Goal: Check status: Check status

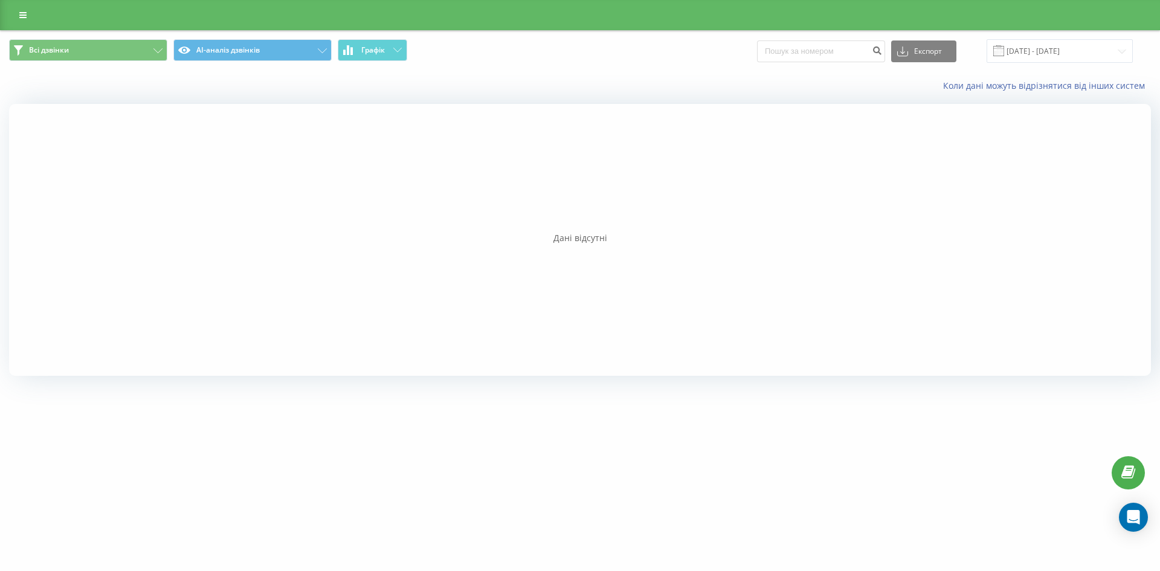
click at [1004, 51] on span at bounding box center [998, 50] width 11 height 11
click at [1019, 53] on input "18.09.2025 - 18.09.2025" at bounding box center [1059, 51] width 146 height 24
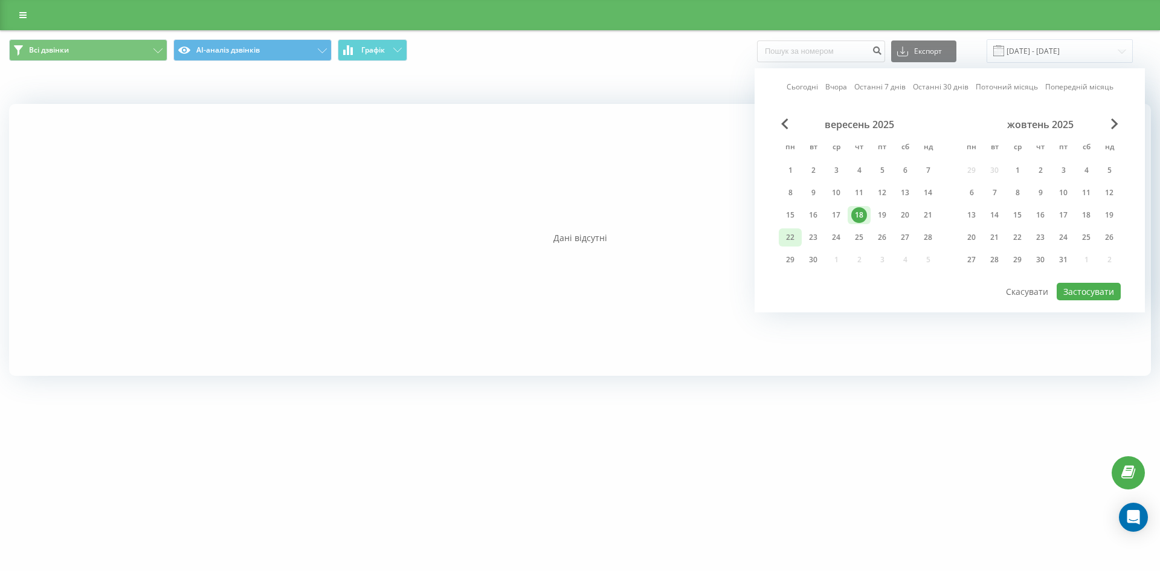
click at [786, 237] on div "22" at bounding box center [790, 238] width 16 height 16
click at [1078, 291] on button "Застосувати" at bounding box center [1088, 292] width 64 height 18
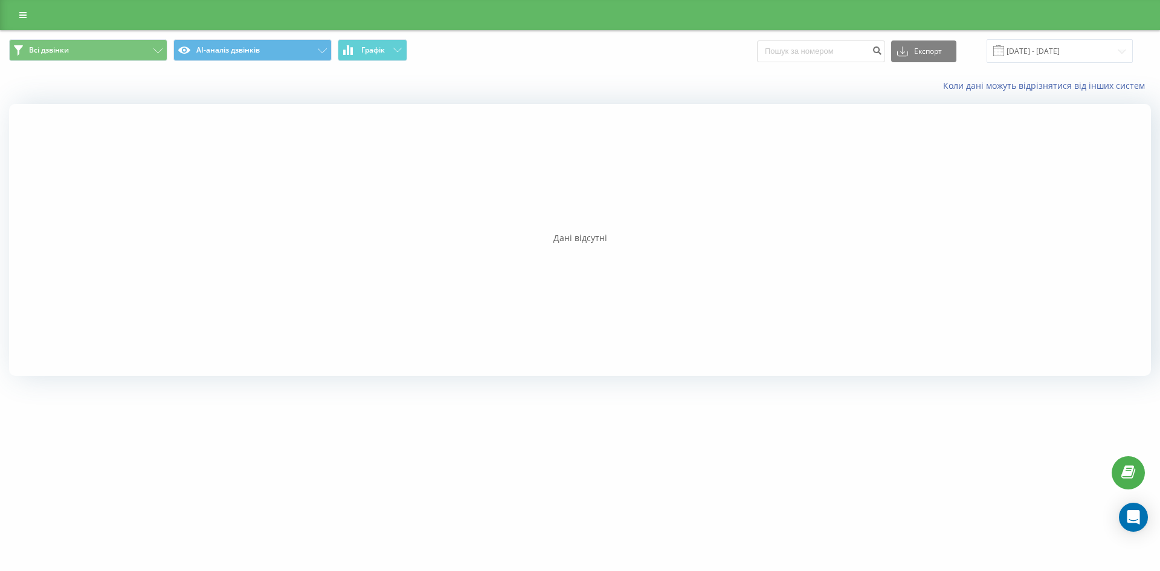
click at [1004, 51] on span at bounding box center [998, 50] width 11 height 11
click at [995, 53] on div "[DATE] - [DATE]" at bounding box center [1044, 51] width 176 height 24
click at [1004, 50] on span at bounding box center [998, 50] width 11 height 11
click at [1004, 47] on span at bounding box center [998, 50] width 11 height 11
click at [1011, 56] on div "[DATE] - [DATE]" at bounding box center [1059, 51] width 146 height 24
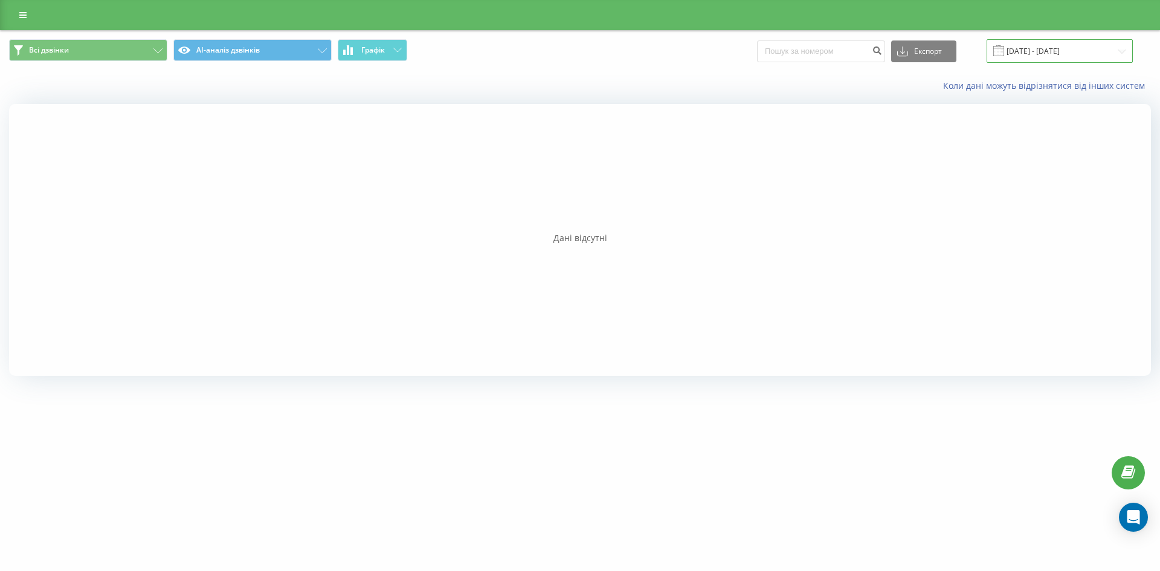
click at [1049, 48] on input "[DATE] - [DATE]" at bounding box center [1059, 51] width 146 height 24
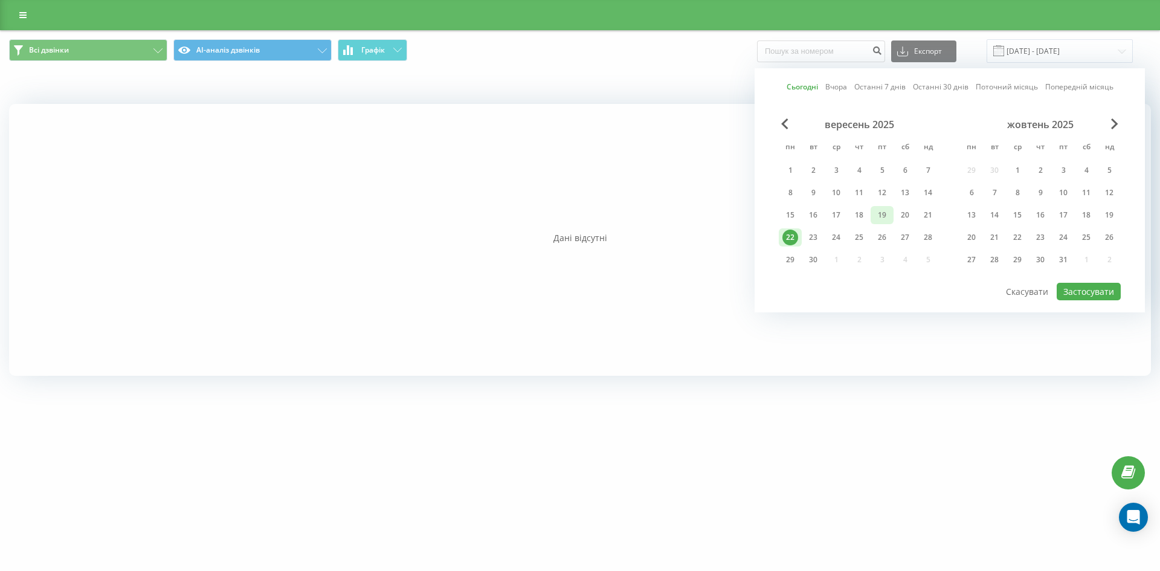
click at [879, 219] on div "19" at bounding box center [882, 215] width 16 height 16
click at [1066, 287] on button "Застосувати" at bounding box center [1088, 292] width 64 height 18
type input "[DATE] - [DATE]"
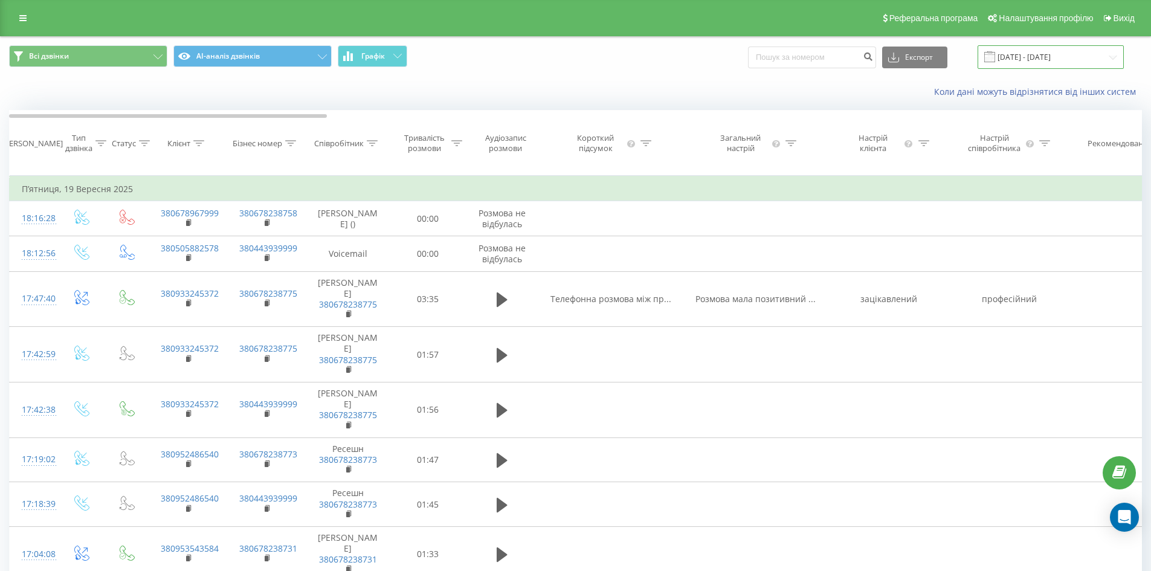
click at [1013, 56] on input "[DATE] - [DATE]" at bounding box center [1050, 57] width 146 height 24
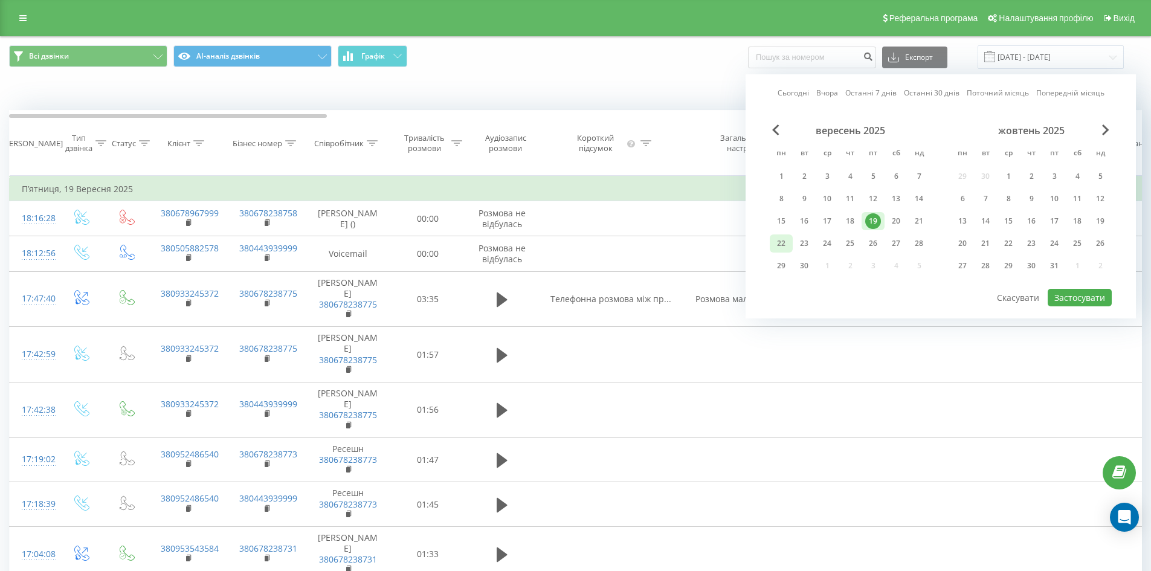
click at [787, 239] on div "22" at bounding box center [781, 244] width 16 height 16
click at [1079, 296] on button "Застосувати" at bounding box center [1079, 298] width 64 height 18
type input "[DATE] - [DATE]"
